Goal: Task Accomplishment & Management: Use online tool/utility

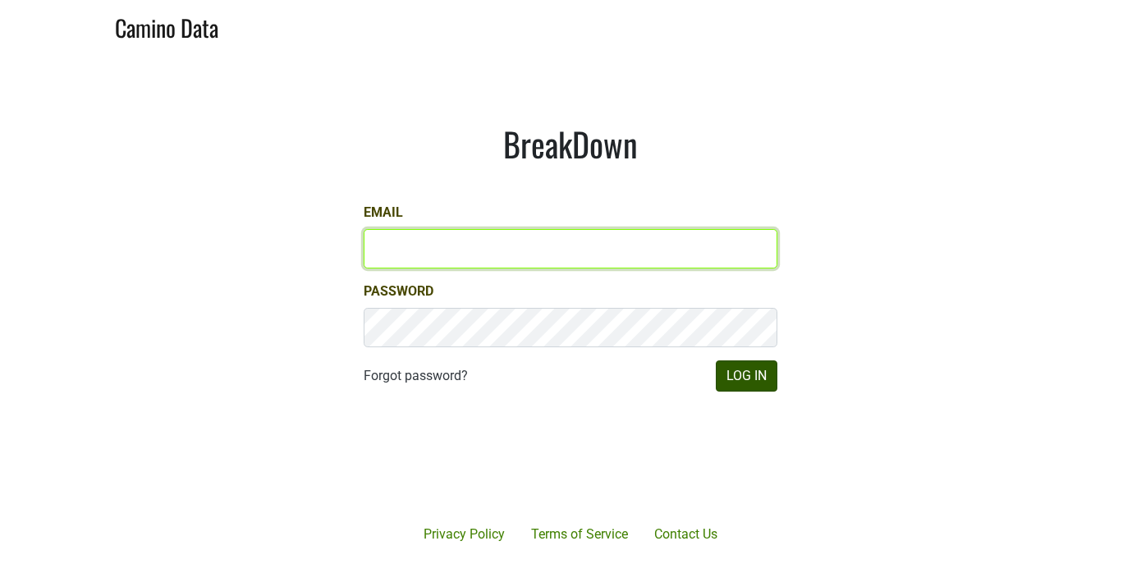
type input "[PERSON_NAME][EMAIL_ADDRESS][DOMAIN_NAME]"
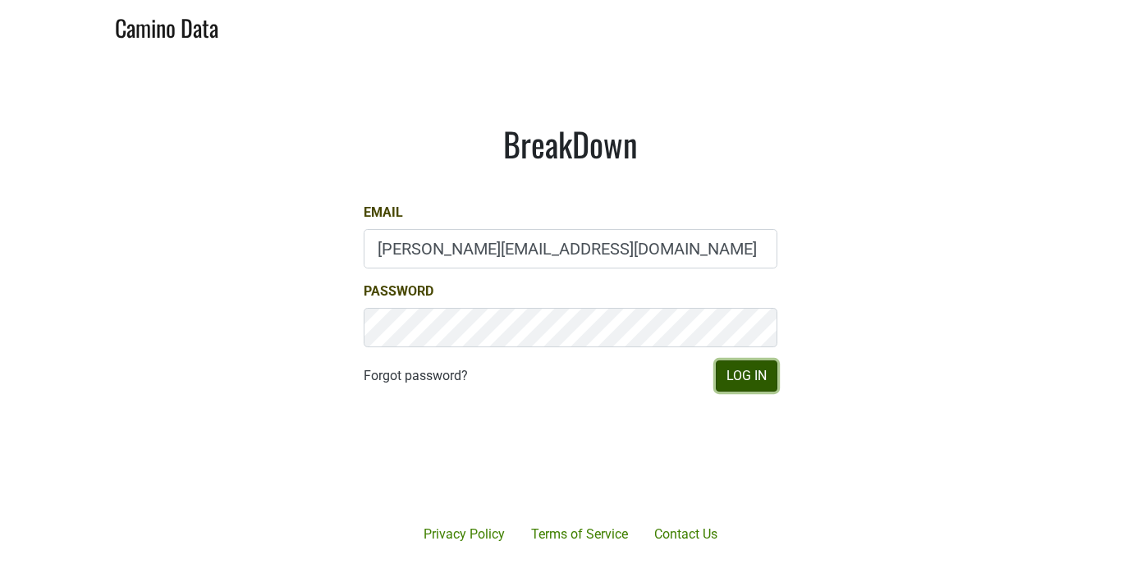
click at [739, 364] on button "Log In" at bounding box center [747, 375] width 62 height 31
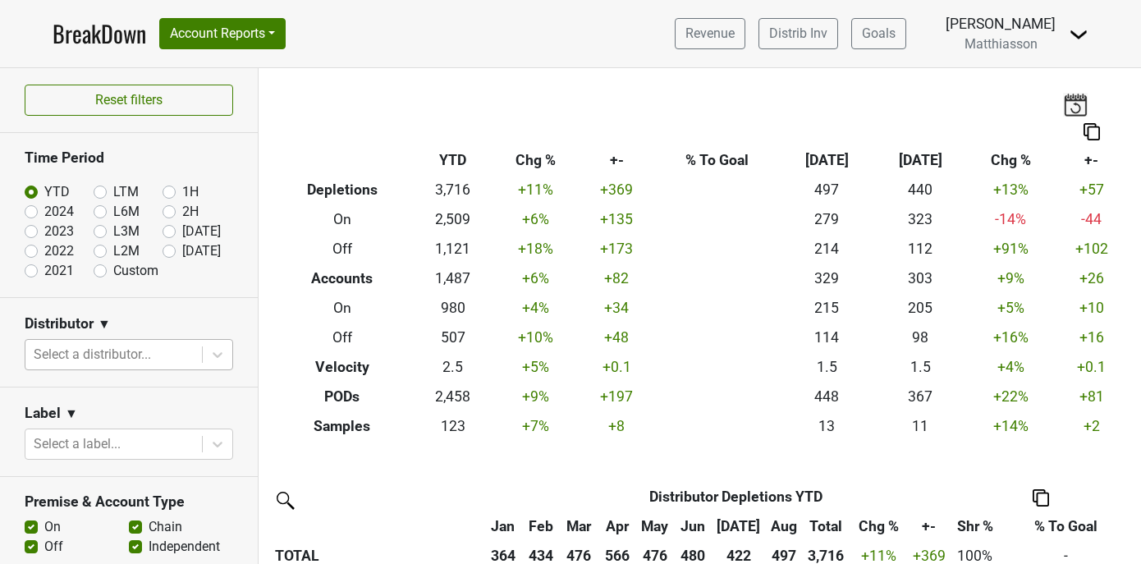
click at [145, 357] on div at bounding box center [114, 354] width 160 height 23
type input "seren"
